Goal: Information Seeking & Learning: Understand process/instructions

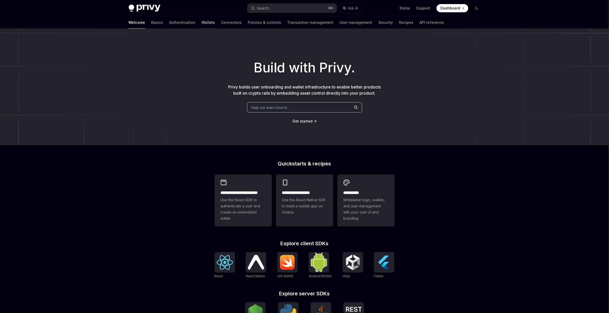
click at [202, 25] on link "Wallets" at bounding box center [208, 22] width 13 height 12
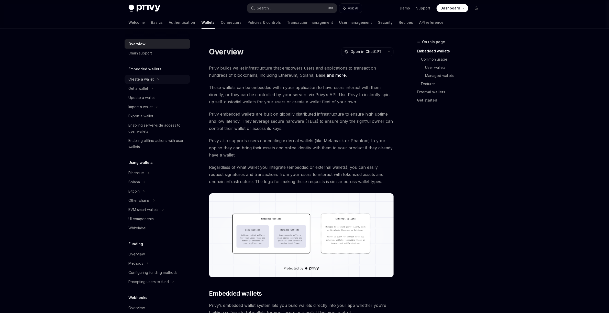
click at [134, 78] on div "Create a wallet" at bounding box center [141, 79] width 25 height 6
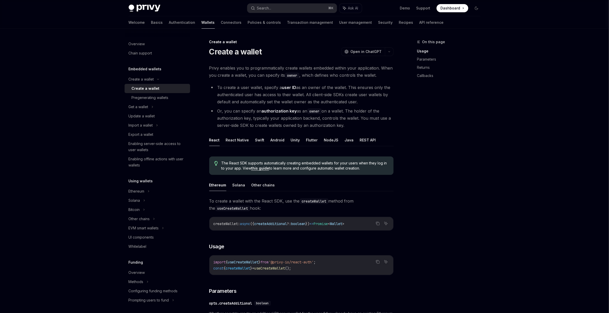
click at [276, 113] on strong "authorization key" at bounding box center [279, 110] width 35 height 5
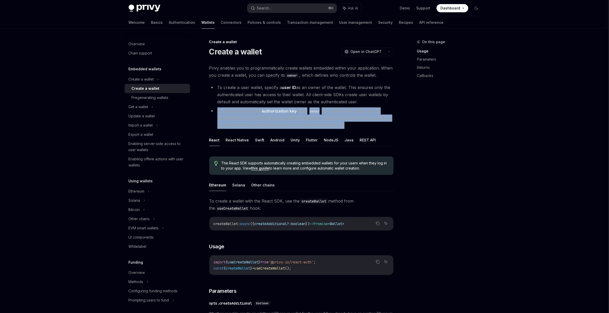
click at [276, 113] on strong "authorization key" at bounding box center [279, 110] width 35 height 5
click at [273, 125] on li "Or, you can specify an authorization key as an owner on a wallet. The holder of…" at bounding box center [301, 117] width 184 height 21
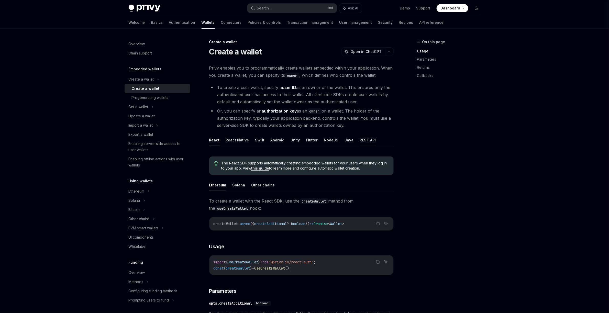
click at [367, 141] on button "REST API" at bounding box center [368, 140] width 16 height 12
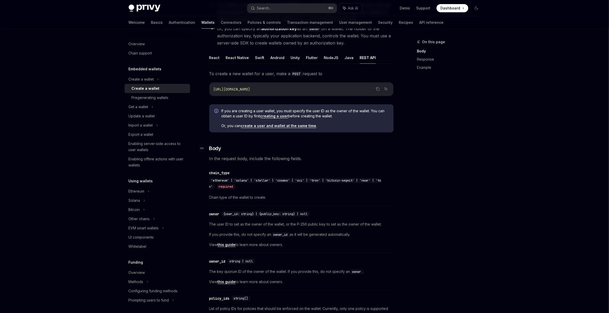
scroll to position [90, 0]
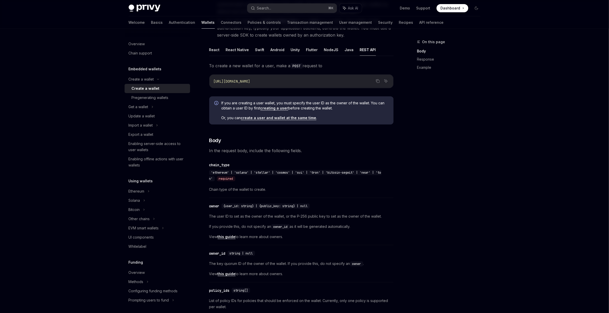
click at [231, 238] on link "this guide" at bounding box center [227, 236] width 18 height 5
type textarea "*"
